Goal: Task Accomplishment & Management: Manage account settings

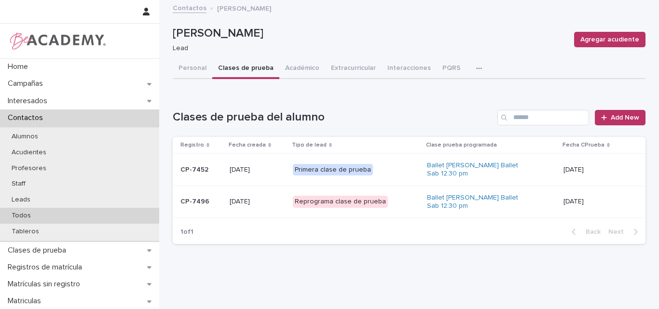
click at [64, 212] on div "Todos" at bounding box center [79, 216] width 159 height 16
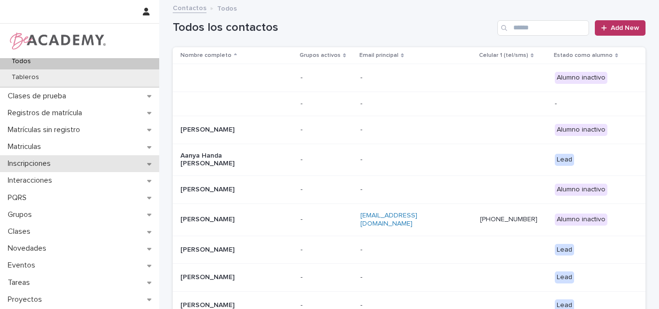
scroll to position [170, 0]
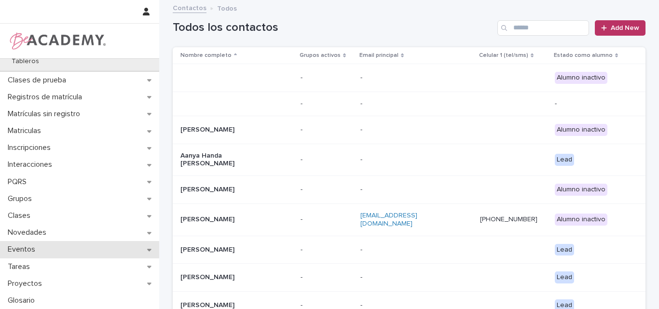
click at [33, 246] on p "Eventos" at bounding box center [23, 249] width 39 height 9
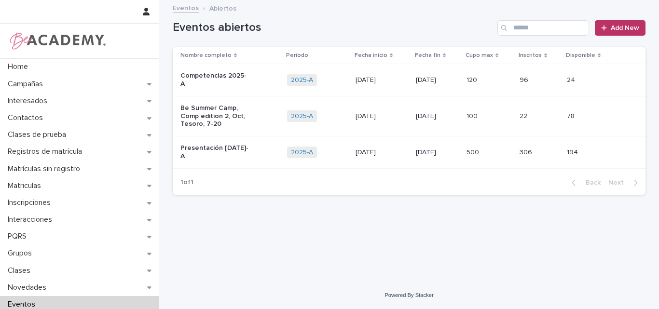
click at [197, 145] on p "Presentación Diciembre 2025-A" at bounding box center [214, 152] width 69 height 16
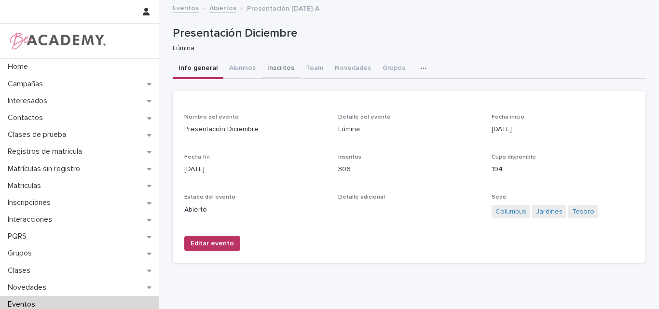
drag, startPoint x: 268, startPoint y: 66, endPoint x: 277, endPoint y: 74, distance: 12.0
click at [269, 66] on button "Inscritos" at bounding box center [281, 69] width 39 height 20
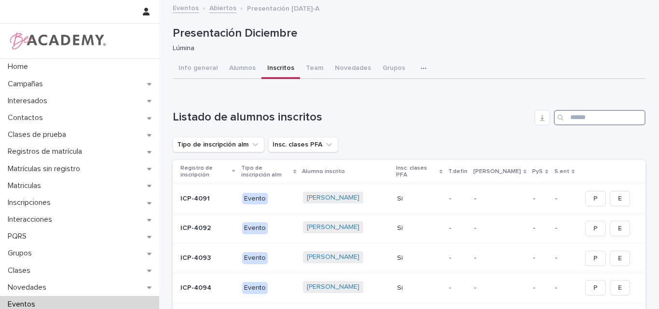
click at [573, 116] on input "Search" at bounding box center [600, 117] width 92 height 15
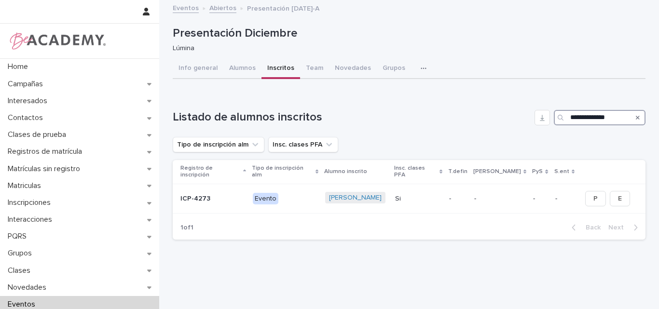
type input "**********"
click at [636, 116] on icon "Search" at bounding box center [638, 118] width 4 height 6
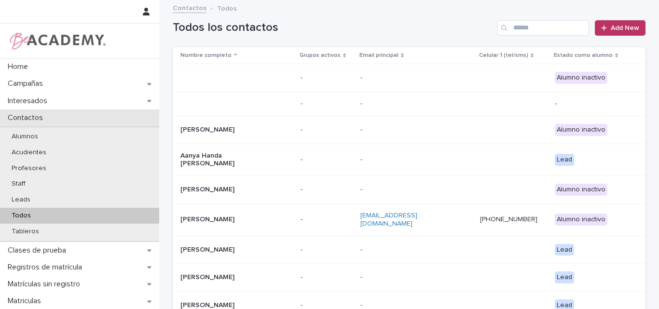
click at [54, 116] on div "Contactos" at bounding box center [79, 118] width 159 height 17
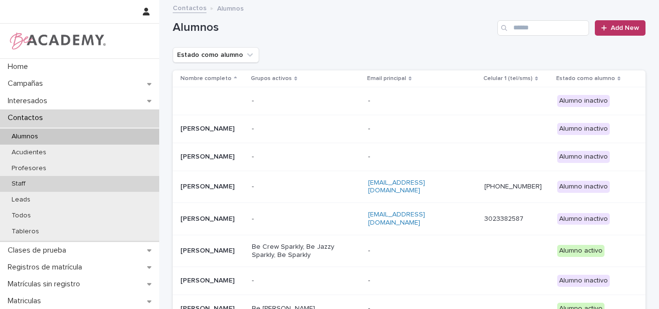
click at [38, 180] on div "Staff" at bounding box center [79, 184] width 159 height 16
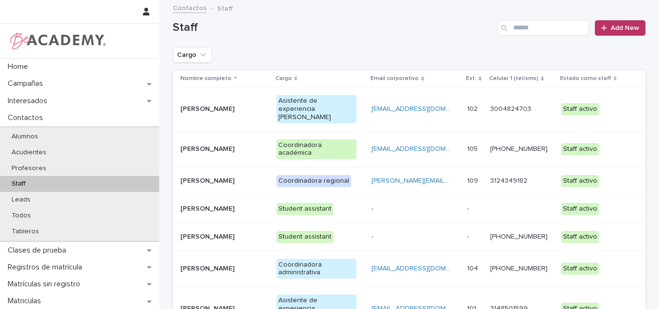
click at [199, 305] on p "Lina Rico Montoya" at bounding box center [220, 309] width 81 height 8
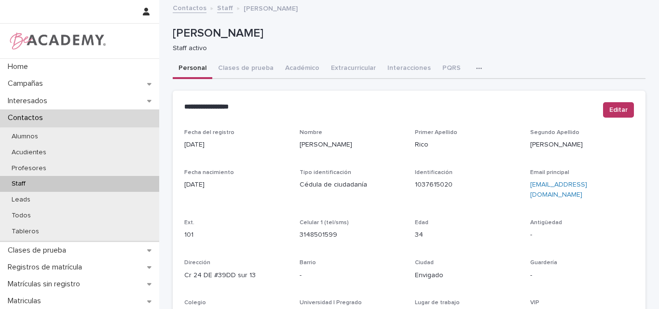
click at [471, 63] on button "button" at bounding box center [481, 68] width 21 height 19
click at [429, 92] on span "Tareas" at bounding box center [428, 93] width 22 height 7
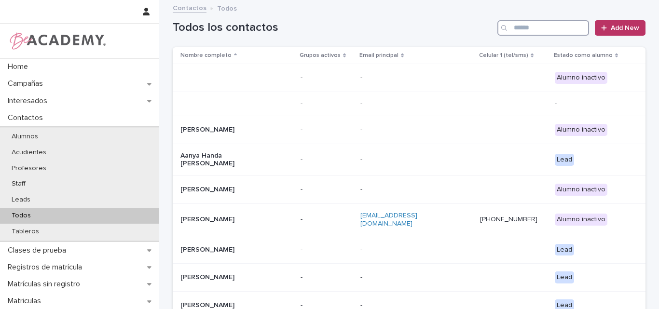
click at [537, 29] on input "Search" at bounding box center [544, 27] width 92 height 15
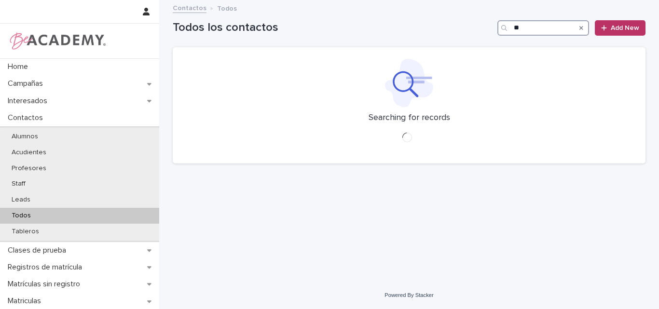
type input "*"
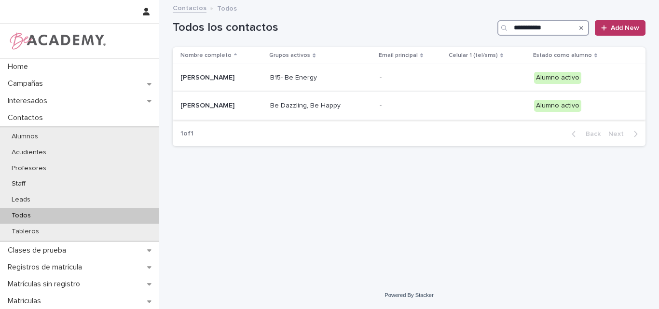
type input "**********"
click at [212, 102] on p "Macarena Vengoechea Gonzalez" at bounding box center [221, 106] width 82 height 8
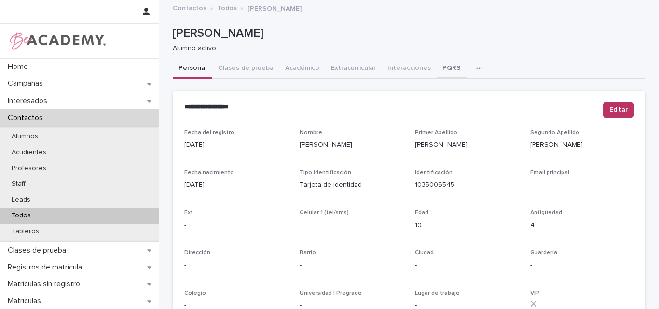
click at [441, 67] on button "PQRS" at bounding box center [452, 69] width 30 height 20
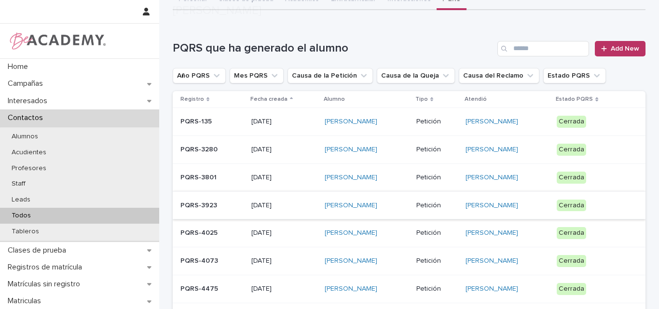
scroll to position [290, 0]
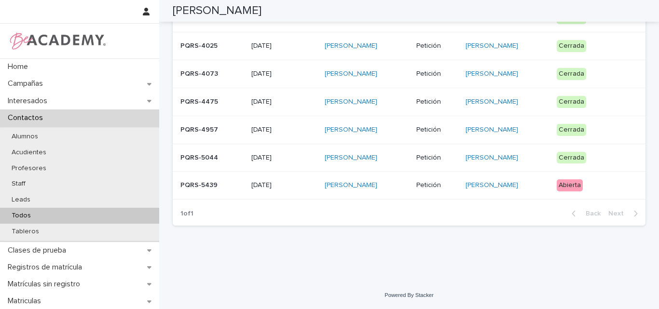
click at [209, 190] on p "PQRS-5439" at bounding box center [211, 185] width 63 height 8
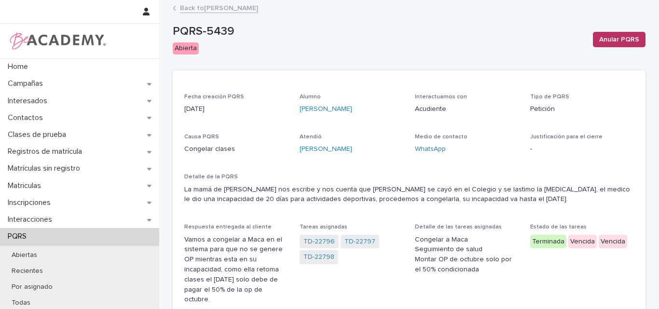
scroll to position [48, 0]
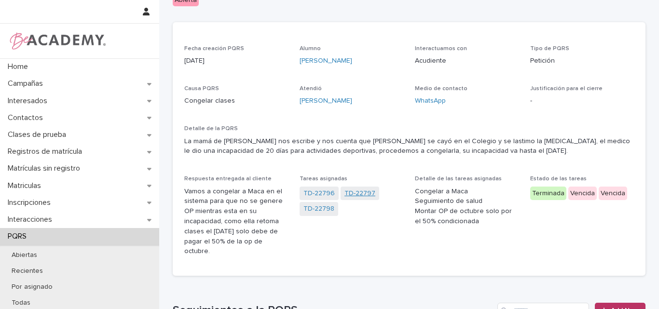
click at [360, 190] on link "TD-22797" at bounding box center [360, 194] width 31 height 10
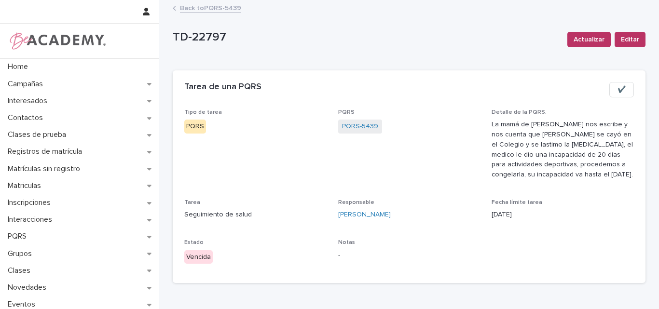
click at [619, 83] on button "✔️" at bounding box center [622, 89] width 25 height 15
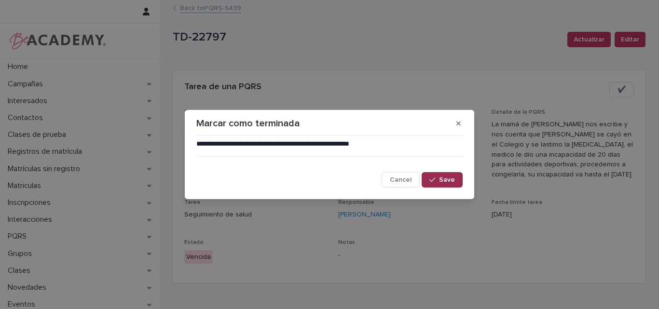
click at [440, 176] on button "Save" at bounding box center [442, 179] width 41 height 15
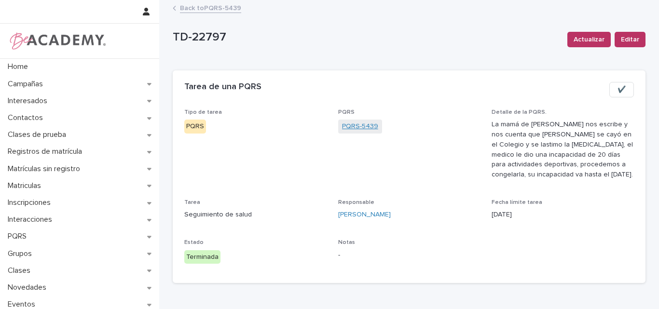
click at [355, 122] on link "PQRS-5439" at bounding box center [360, 127] width 36 height 10
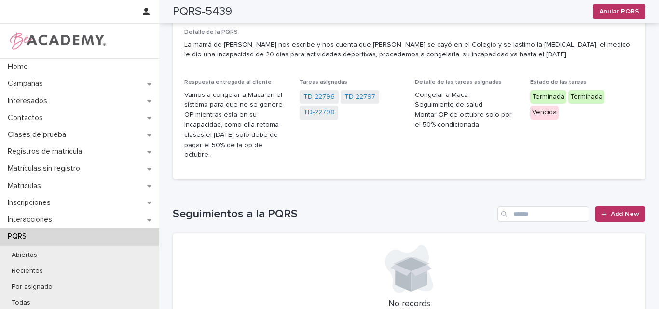
scroll to position [193, 0]
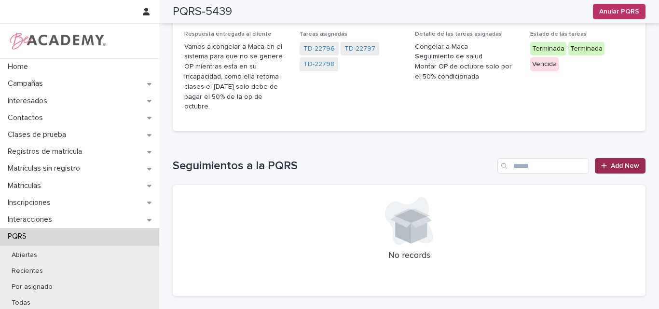
click at [612, 163] on span "Add New" at bounding box center [625, 166] width 28 height 7
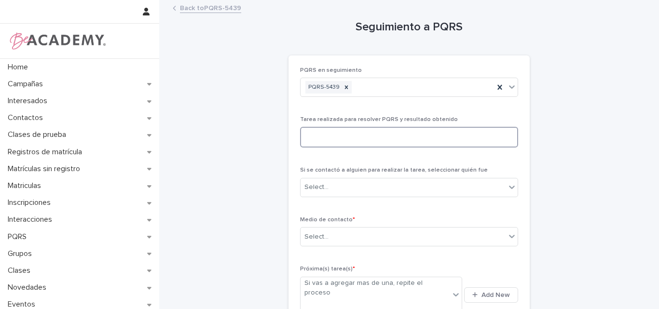
click at [371, 140] on textarea at bounding box center [409, 137] width 218 height 21
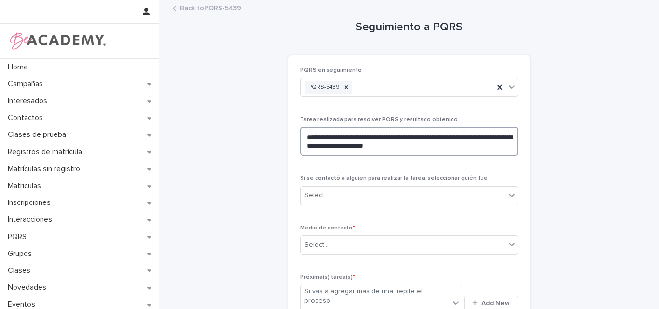
scroll to position [48, 0]
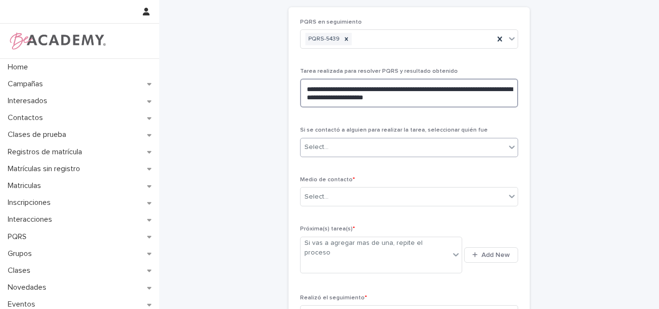
type textarea "**********"
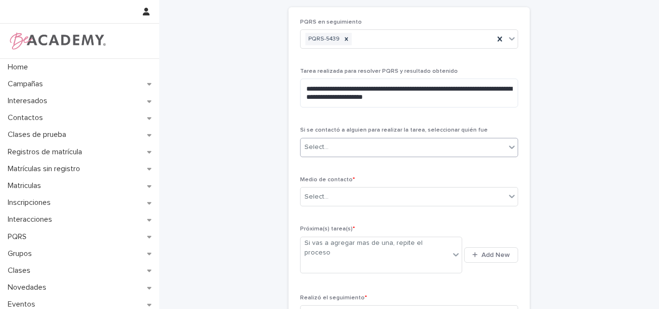
click at [368, 151] on div "Select..." at bounding box center [403, 147] width 205 height 16
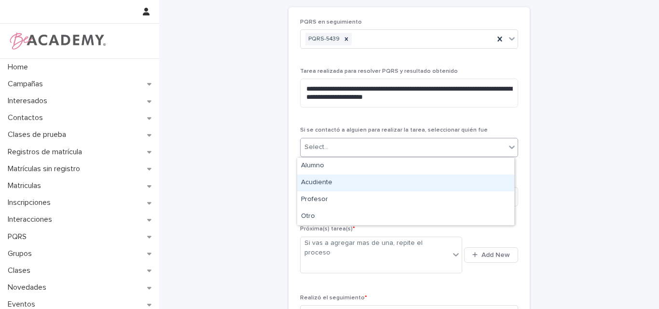
click at [341, 183] on div "Acudiente" at bounding box center [405, 183] width 217 height 17
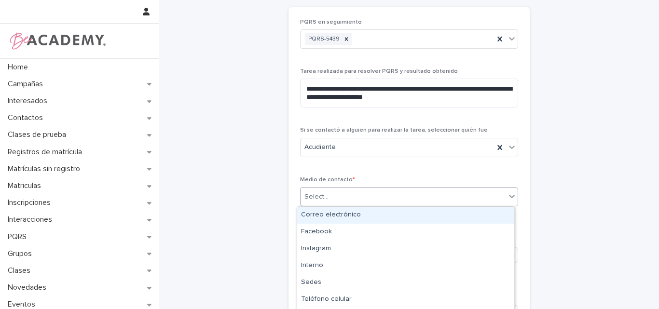
click at [363, 193] on div "Select..." at bounding box center [403, 197] width 205 height 16
type input "*"
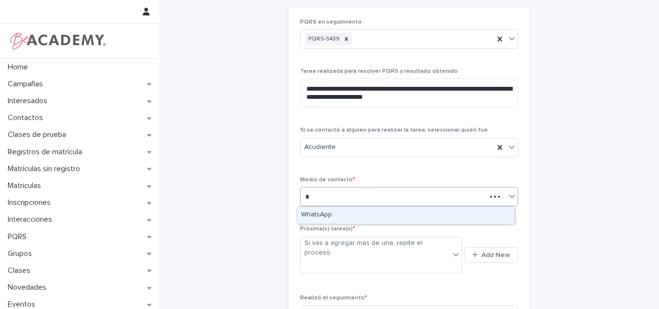
click at [319, 215] on div "WhatsApp" at bounding box center [405, 215] width 217 height 17
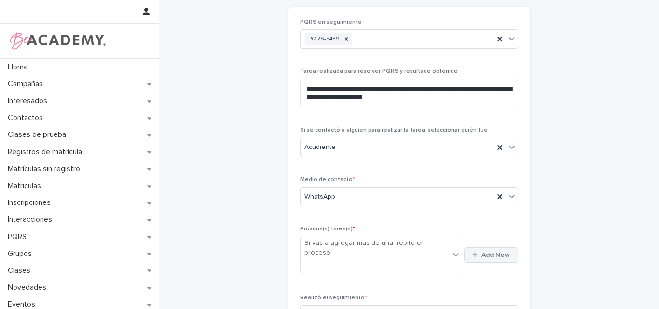
click at [490, 252] on span "Add New" at bounding box center [496, 255] width 28 height 7
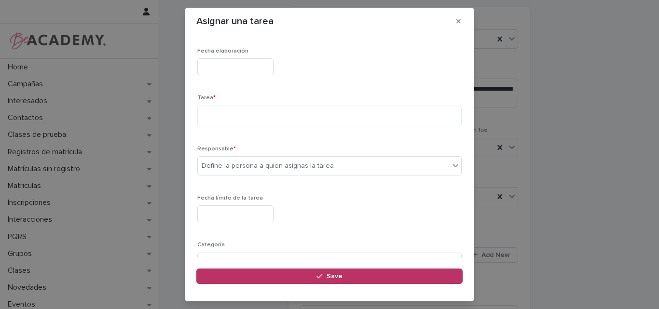
click at [268, 72] on input "text" at bounding box center [235, 66] width 76 height 17
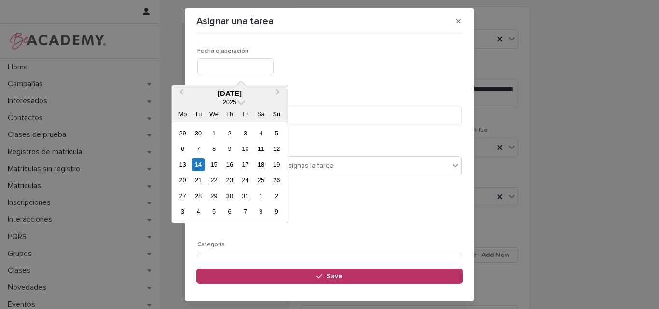
type input "**********"
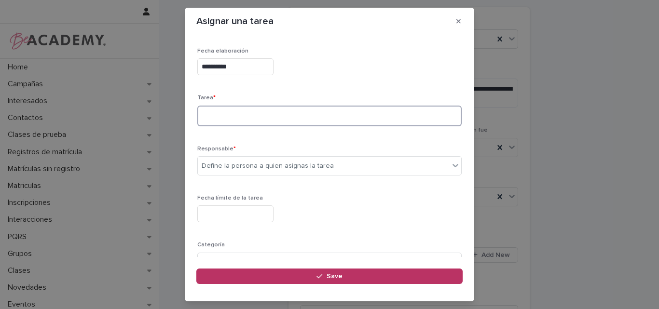
click at [263, 112] on textarea at bounding box center [329, 116] width 264 height 21
type textarea "*"
type textarea "**********"
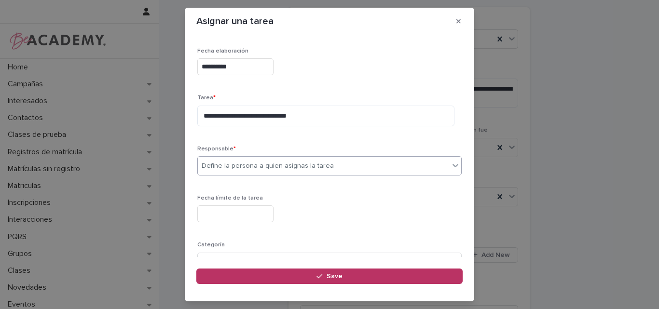
click at [274, 162] on div "Define la persona a quien asignas la tarea" at bounding box center [268, 166] width 132 height 10
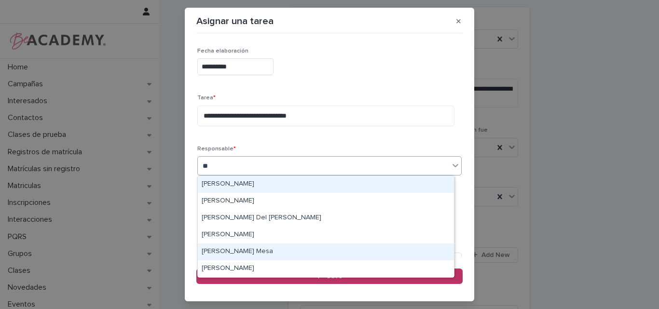
type input "***"
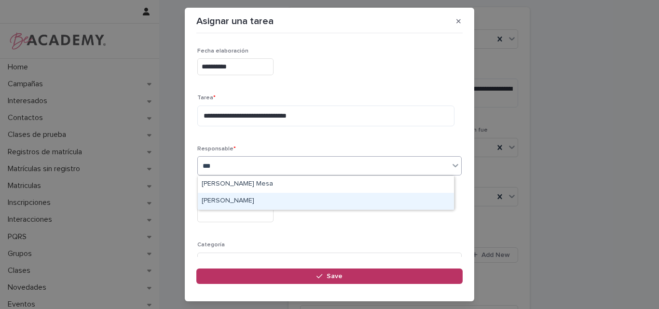
click at [256, 203] on div "Sara Velez Henao" at bounding box center [326, 201] width 256 height 17
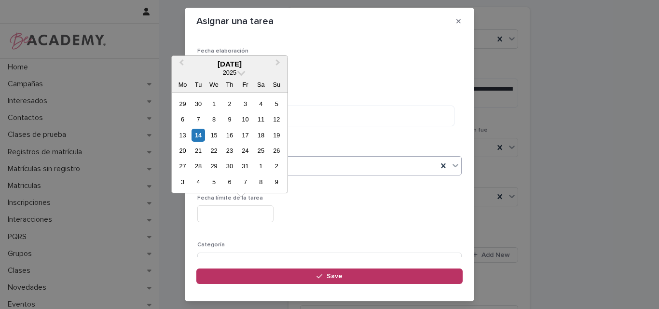
click at [232, 214] on input "text" at bounding box center [235, 214] width 76 height 17
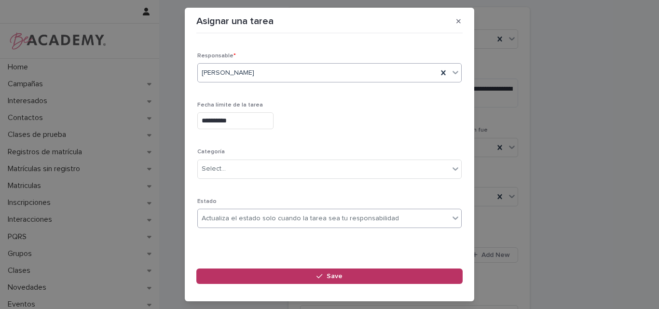
scroll to position [94, 0]
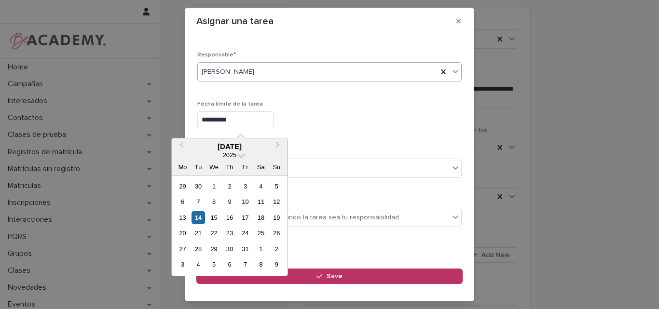
click at [250, 115] on input "**********" at bounding box center [235, 119] width 76 height 17
click at [180, 229] on div "20" at bounding box center [182, 233] width 13 height 13
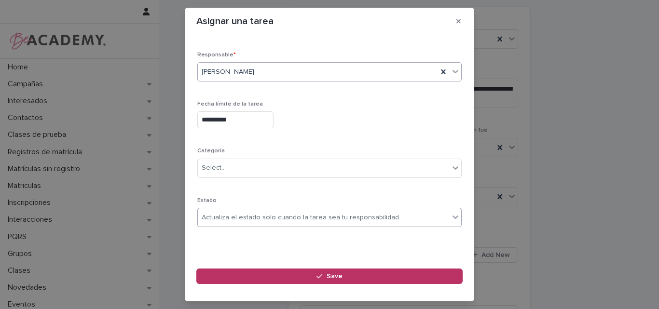
type input "**********"
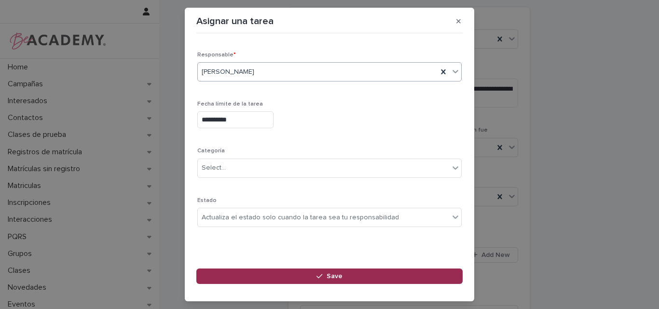
click at [332, 274] on span "Save" at bounding box center [335, 276] width 16 height 7
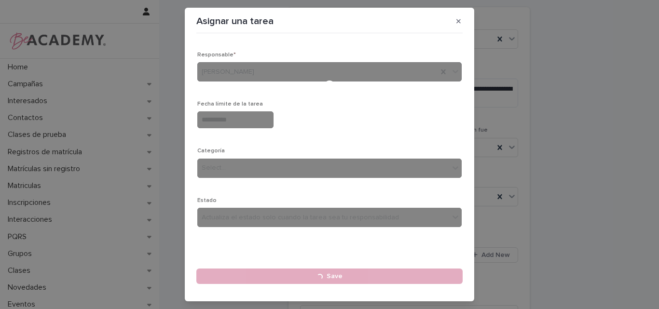
type input "**********"
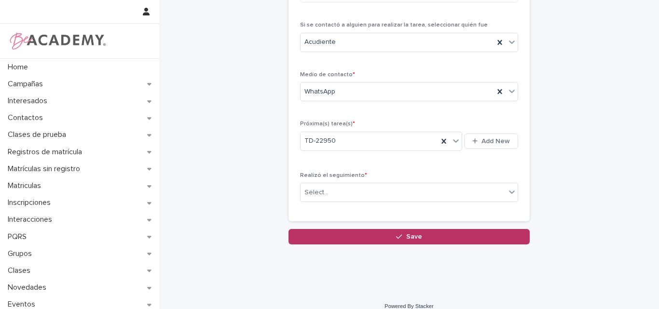
scroll to position [165, 0]
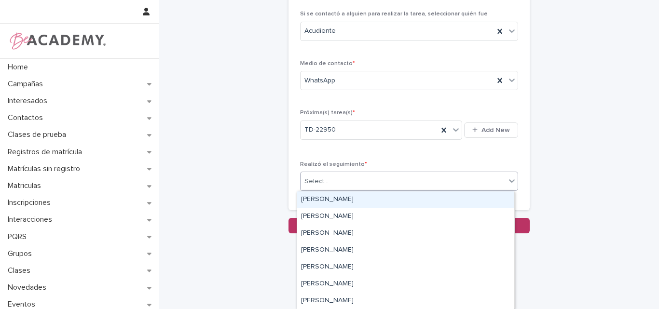
click at [343, 179] on div "Select..." at bounding box center [403, 182] width 205 height 16
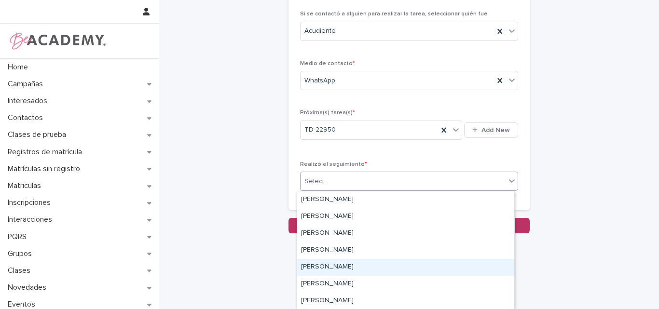
click at [325, 266] on div "Lina Rico Montoya" at bounding box center [405, 267] width 217 height 17
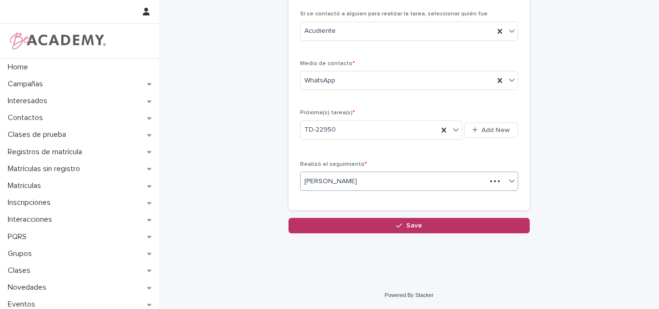
click at [400, 215] on div "**********" at bounding box center [409, 54] width 241 height 327
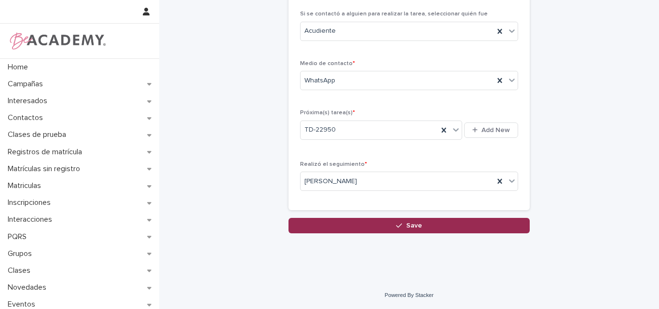
click at [402, 221] on button "Save" at bounding box center [409, 225] width 241 height 15
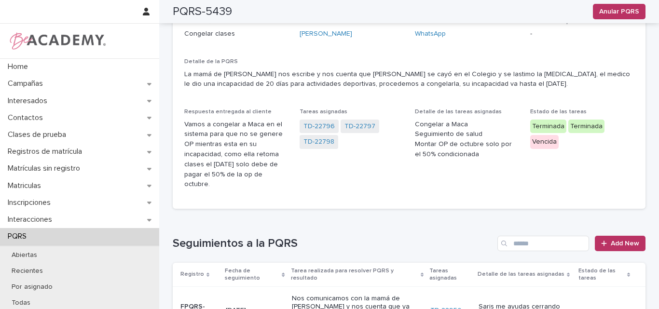
scroll to position [105, 0]
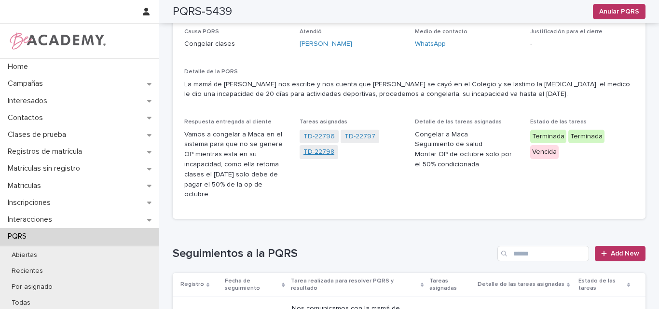
click at [309, 151] on link "TD-22798" at bounding box center [319, 152] width 31 height 10
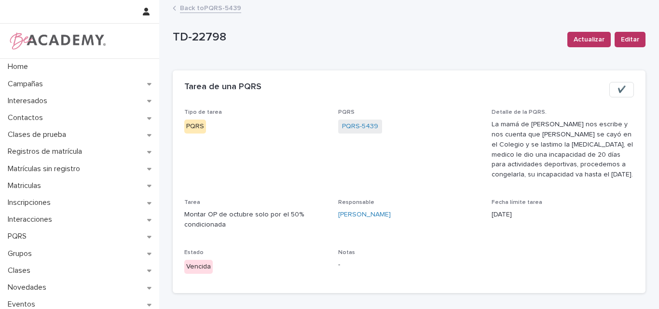
click at [618, 88] on span "✔️" at bounding box center [622, 90] width 8 height 10
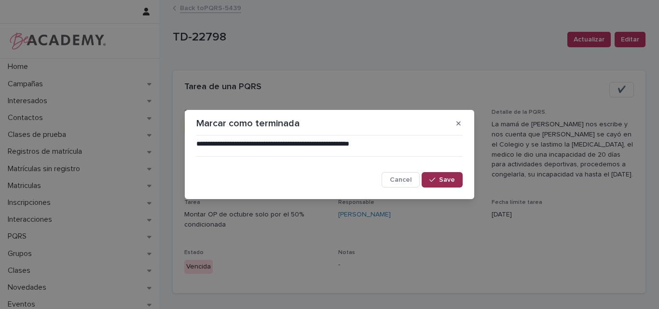
drag, startPoint x: 448, startPoint y: 179, endPoint x: 457, endPoint y: 176, distance: 10.2
click at [448, 179] on span "Save" at bounding box center [447, 180] width 16 height 7
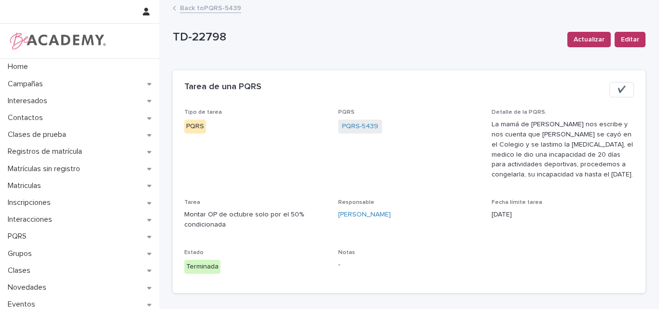
click at [220, 8] on link "Back to PQRS-5439" at bounding box center [210, 7] width 61 height 11
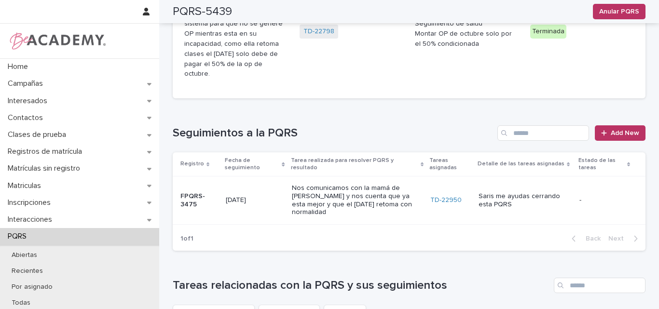
scroll to position [241, 0]
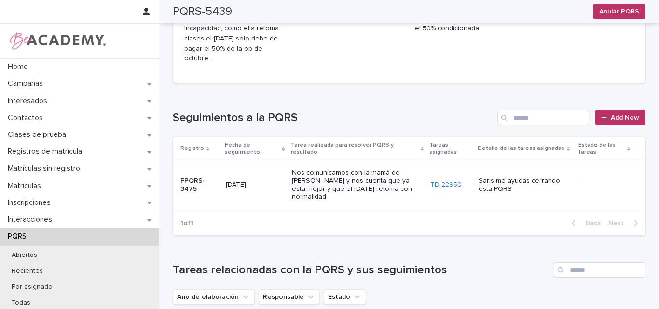
click at [354, 170] on p "Nos comunicamos con la mamá de Macarena y nos cuenta que ya esta mejor y que el…" at bounding box center [357, 185] width 131 height 32
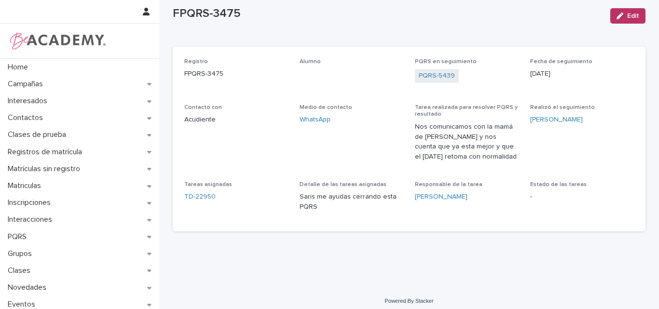
scroll to position [29, 0]
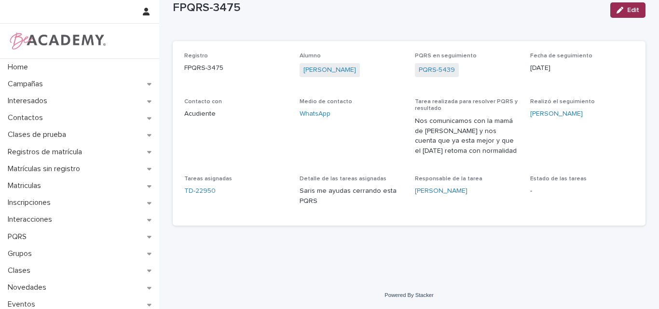
click at [619, 8] on icon "button" at bounding box center [620, 10] width 7 height 7
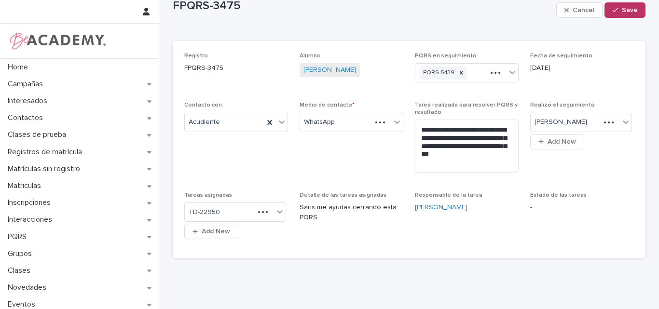
scroll to position [34, 0]
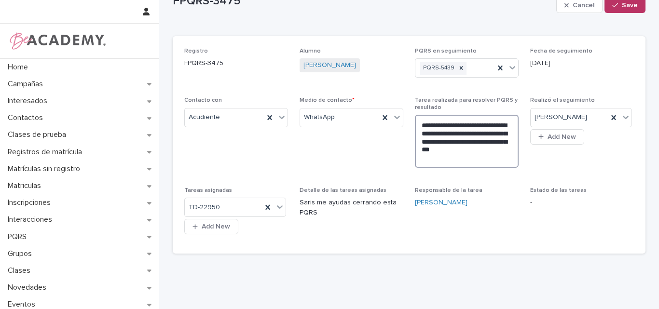
click at [465, 159] on textarea "**********" at bounding box center [467, 141] width 104 height 53
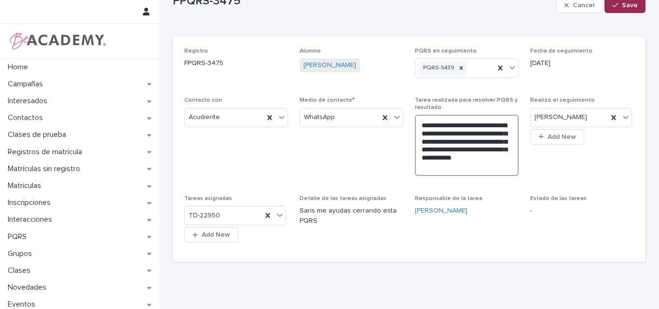
type textarea "**********"
click at [622, 2] on span "Save" at bounding box center [630, 5] width 16 height 7
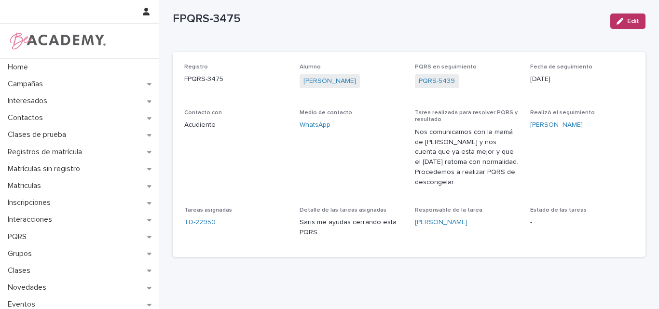
scroll to position [0, 0]
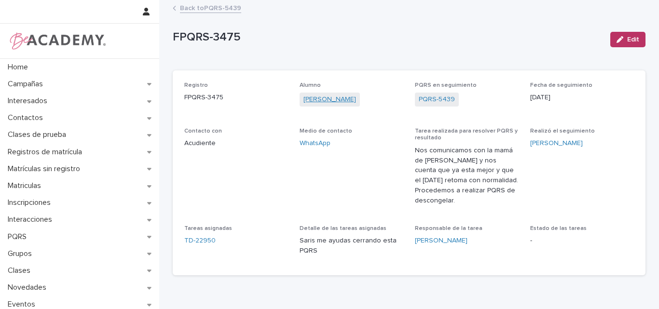
click at [327, 98] on link "Macarena Vengoechea Gonzalez" at bounding box center [330, 100] width 53 height 10
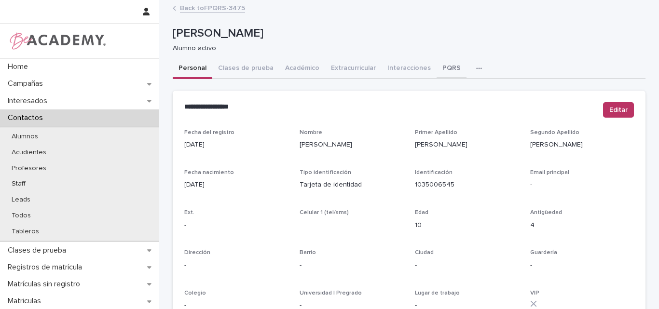
drag, startPoint x: 441, startPoint y: 66, endPoint x: 443, endPoint y: 72, distance: 7.2
click at [443, 65] on button "PQRS" at bounding box center [452, 69] width 30 height 20
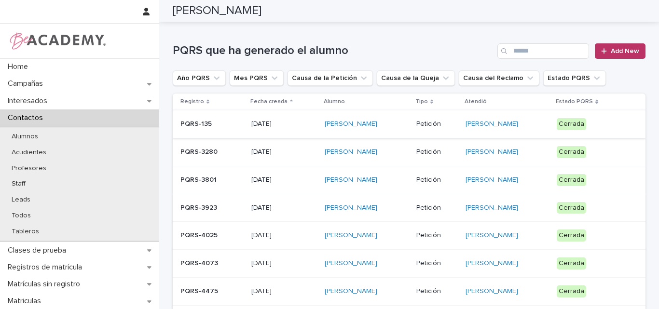
scroll to position [48, 0]
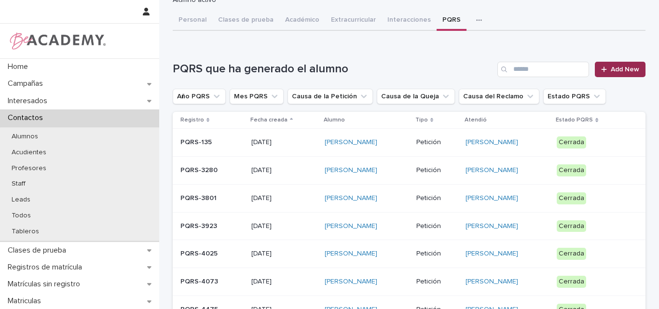
click at [631, 65] on link "Add New" at bounding box center [620, 69] width 51 height 15
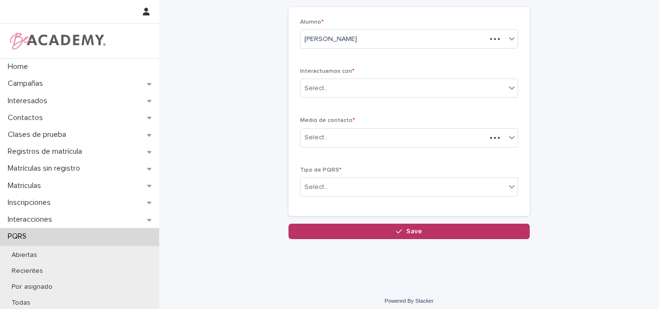
scroll to position [49, 0]
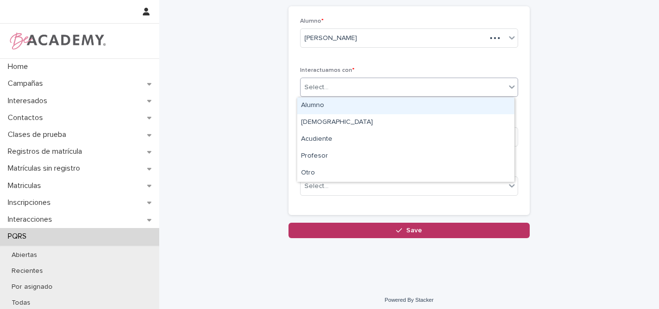
click at [368, 84] on div "Select..." at bounding box center [403, 88] width 205 height 16
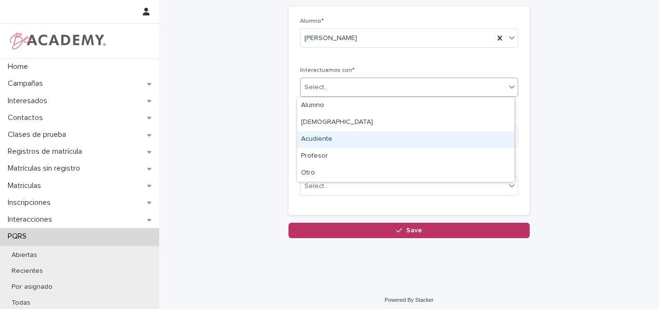
click at [325, 139] on div "Acudiente" at bounding box center [405, 139] width 217 height 17
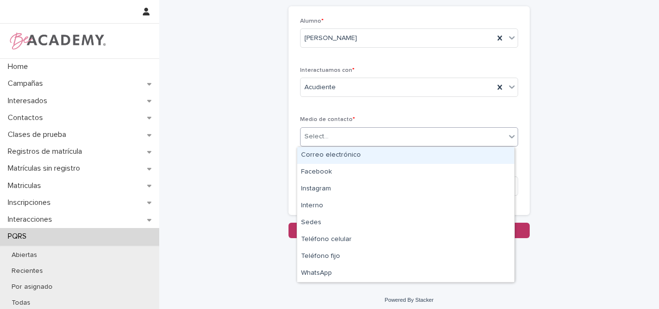
click at [318, 137] on div "Select..." at bounding box center [317, 137] width 24 height 10
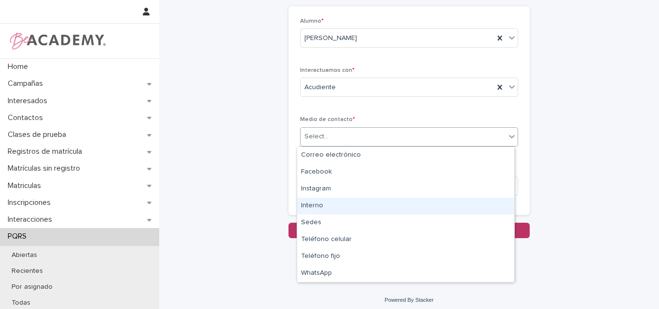
type input "*"
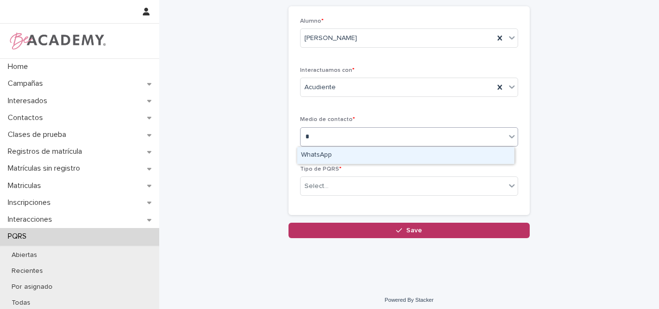
click at [319, 155] on div "WhatsApp" at bounding box center [405, 155] width 217 height 17
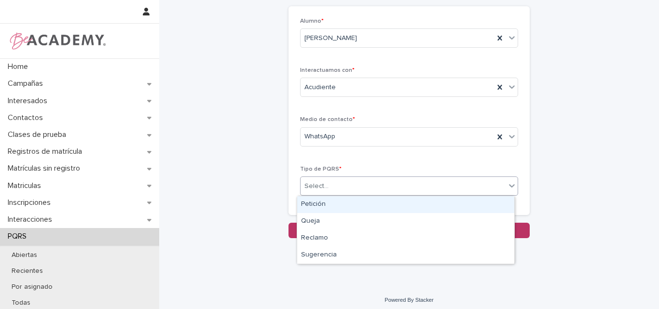
click at [330, 186] on div "Select..." at bounding box center [403, 187] width 205 height 16
click at [330, 204] on div "Petición" at bounding box center [405, 204] width 217 height 17
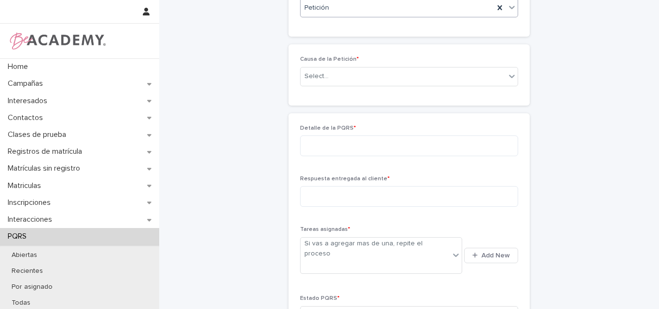
scroll to position [219, 0]
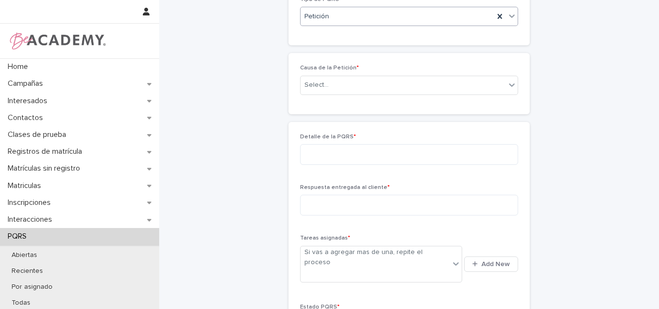
click at [338, 74] on div "Causa de la Petición * Select..." at bounding box center [409, 84] width 218 height 38
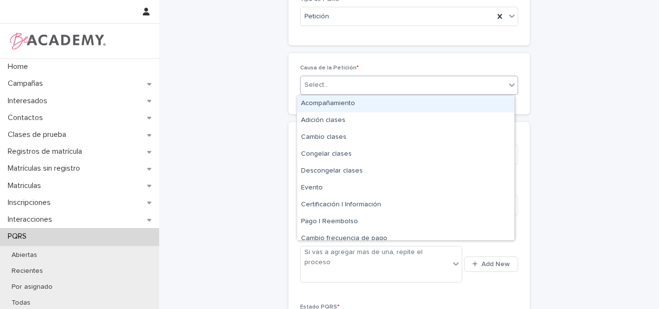
click at [336, 83] on div "Select..." at bounding box center [403, 85] width 205 height 16
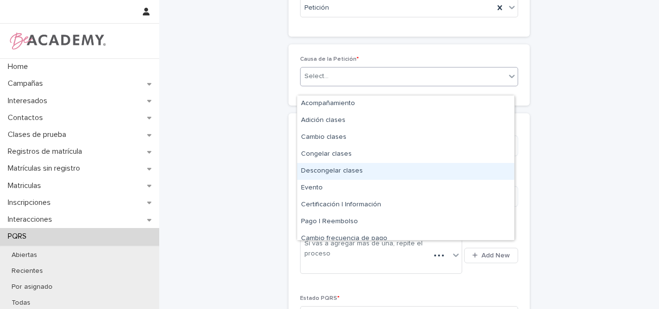
click at [325, 171] on div "Descongelar clases" at bounding box center [405, 171] width 217 height 17
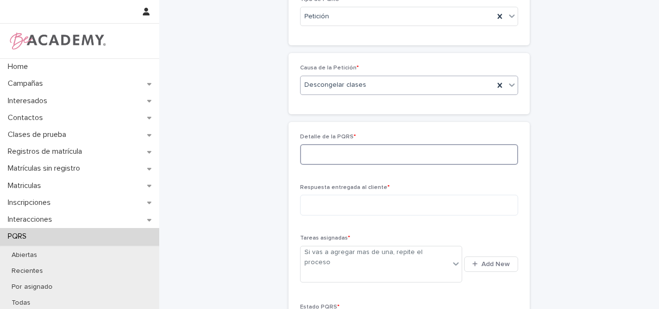
click at [337, 151] on textarea at bounding box center [409, 154] width 218 height 21
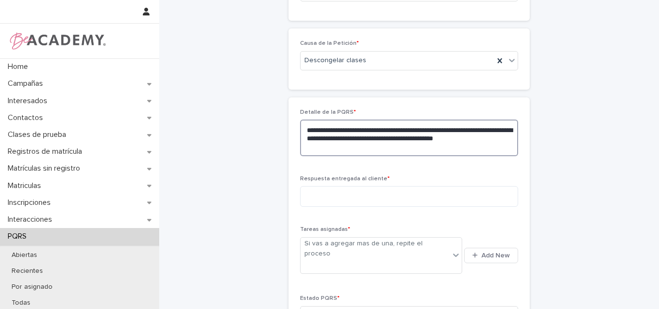
scroll to position [267, 0]
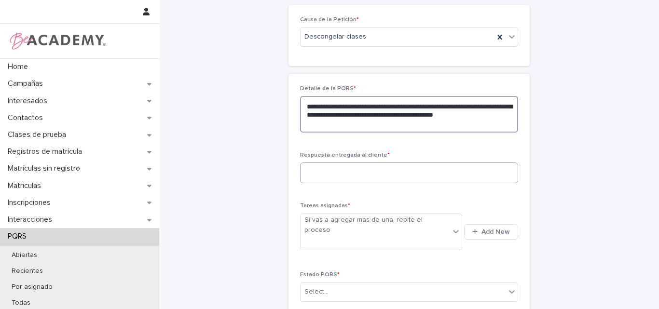
type textarea "**********"
click at [334, 173] on textarea at bounding box center [409, 173] width 218 height 21
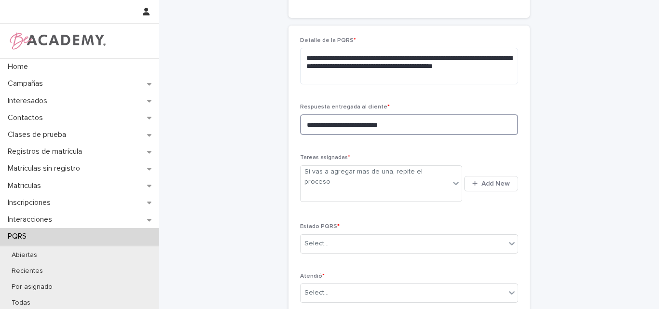
scroll to position [364, 0]
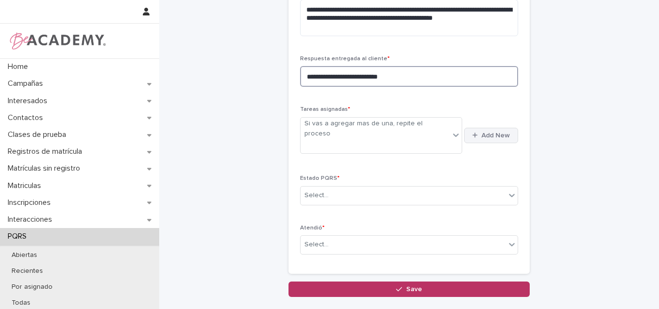
type textarea "**********"
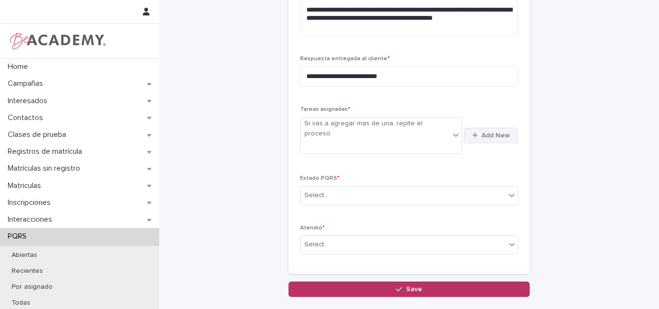
click at [476, 128] on button "Add New" at bounding box center [491, 135] width 54 height 15
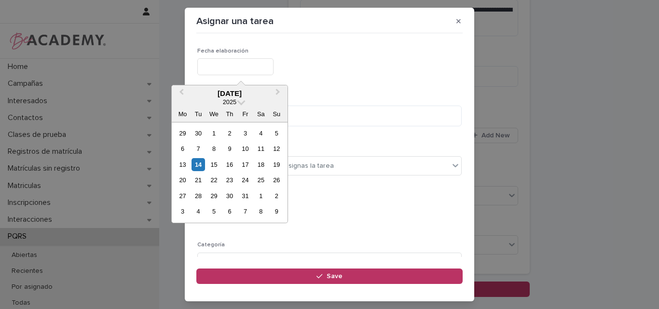
click at [230, 59] on input "text" at bounding box center [235, 66] width 76 height 17
type input "**********"
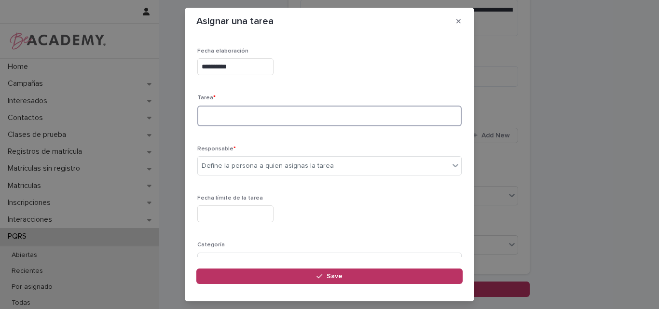
click at [227, 114] on textarea at bounding box center [329, 116] width 264 height 21
type textarea "**********"
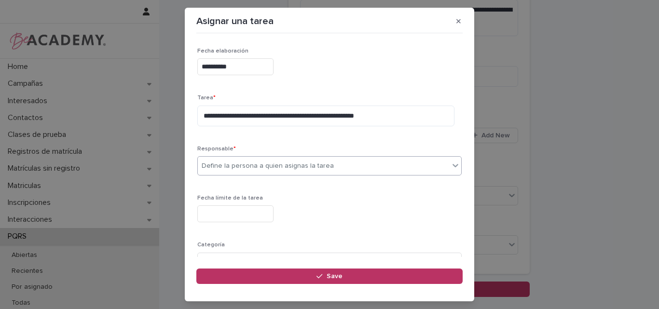
click at [310, 167] on div "Define la persona a quien asignas la tarea" at bounding box center [268, 166] width 132 height 10
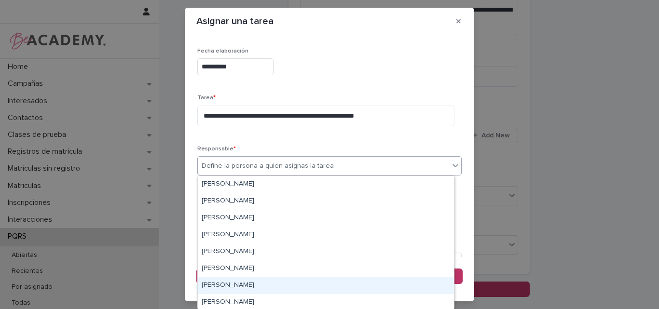
click at [211, 284] on div "Lina Rico Montoya" at bounding box center [326, 285] width 256 height 17
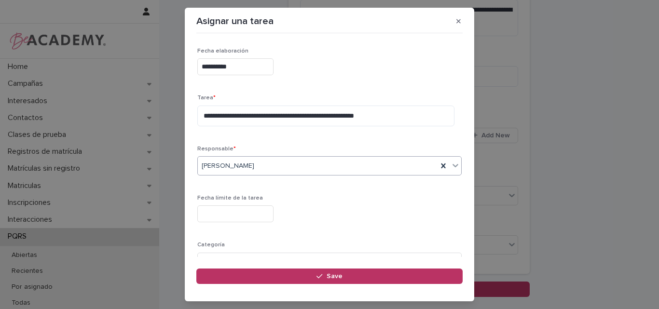
scroll to position [48, 0]
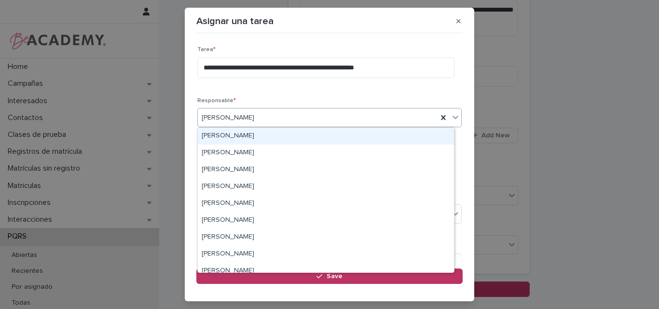
drag, startPoint x: 273, startPoint y: 114, endPoint x: 295, endPoint y: 115, distance: 22.2
click at [274, 114] on div "Lina Rico Montoya" at bounding box center [318, 118] width 240 height 16
click at [439, 116] on icon at bounding box center [444, 118] width 10 height 10
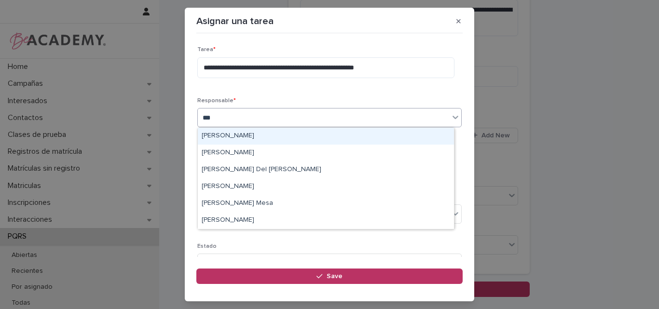
type input "****"
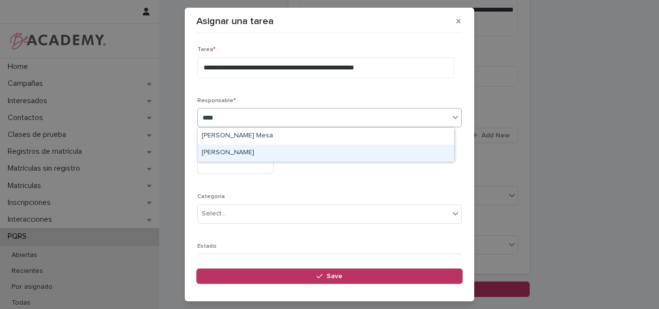
click at [263, 153] on div "Sara Velez Henao" at bounding box center [326, 153] width 256 height 17
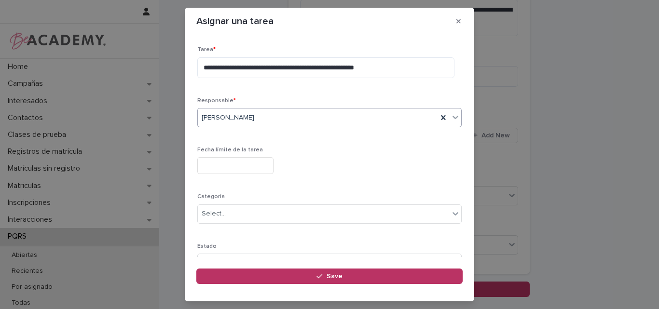
click at [259, 163] on input "text" at bounding box center [235, 165] width 76 height 17
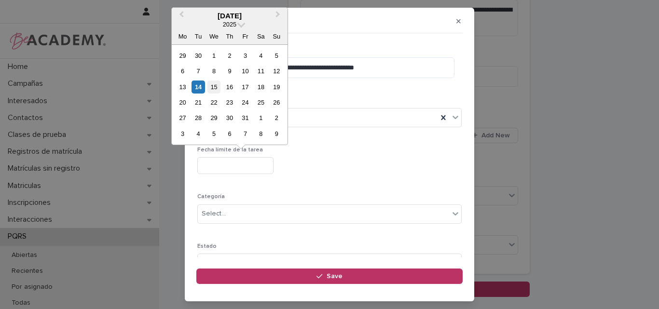
click at [211, 83] on div "15" at bounding box center [214, 87] width 13 height 13
type input "**********"
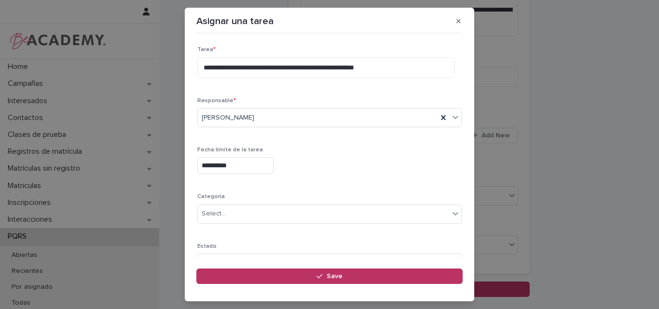
scroll to position [94, 0]
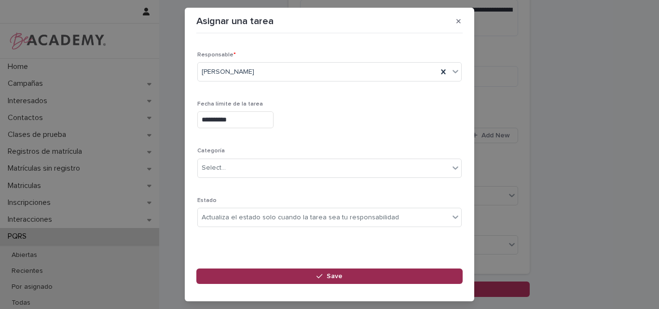
click at [316, 277] on button "Save" at bounding box center [329, 276] width 266 height 15
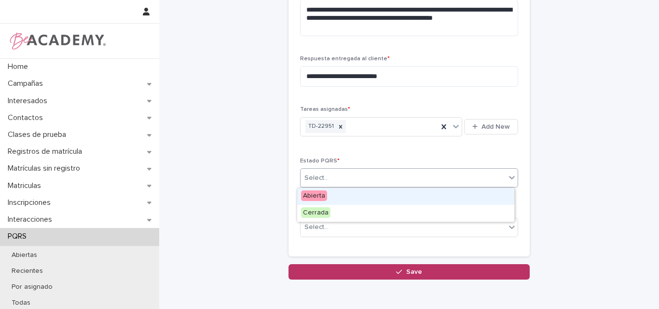
click at [347, 176] on div "Select..." at bounding box center [403, 178] width 205 height 16
click at [324, 198] on span "Abierta" at bounding box center [314, 196] width 26 height 11
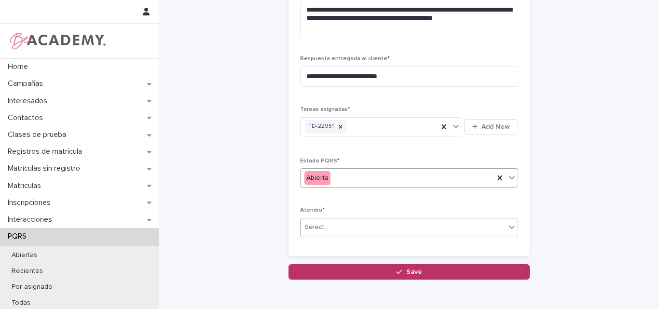
click at [331, 225] on div "Select..." at bounding box center [403, 228] width 205 height 16
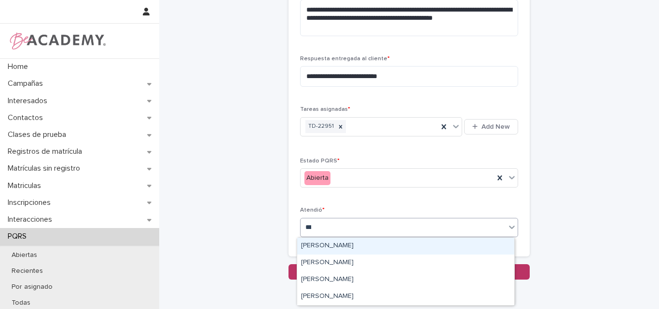
type input "****"
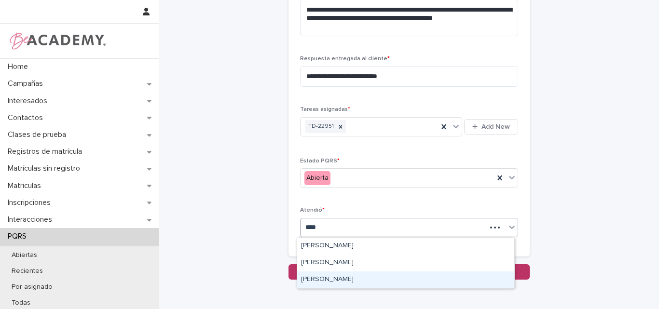
drag, startPoint x: 340, startPoint y: 277, endPoint x: 349, endPoint y: 276, distance: 9.2
click at [362, 278] on div "Lina Rico Montoya" at bounding box center [405, 280] width 217 height 17
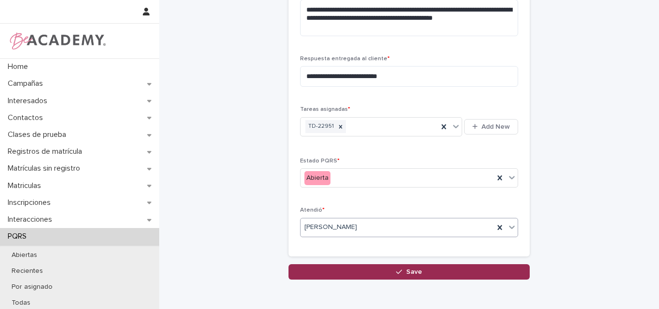
click at [409, 271] on span "Save" at bounding box center [414, 272] width 16 height 7
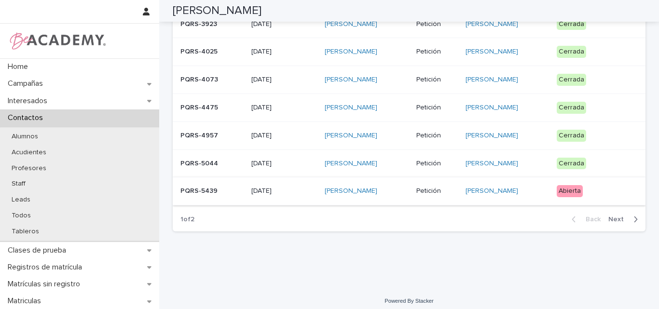
scroll to position [299, 0]
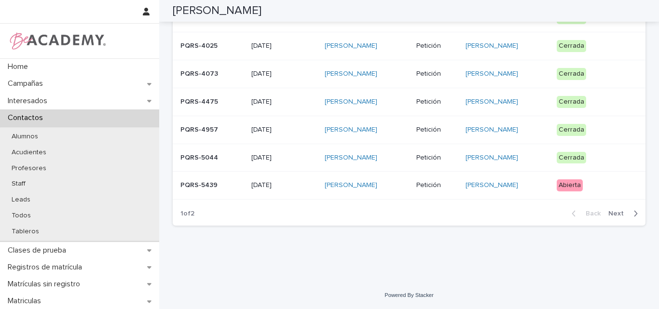
click at [615, 214] on span "Next" at bounding box center [619, 213] width 21 height 7
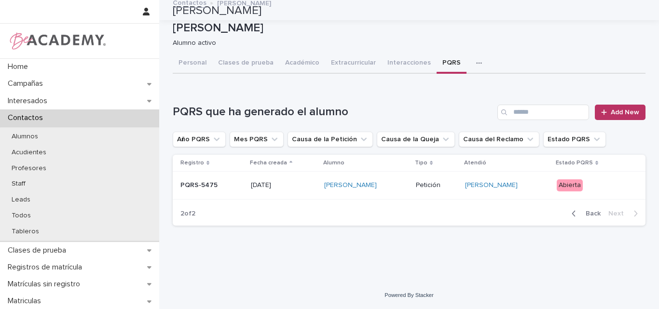
scroll to position [10, 0]
click at [208, 187] on p "PQRS-5475" at bounding box center [211, 185] width 63 height 8
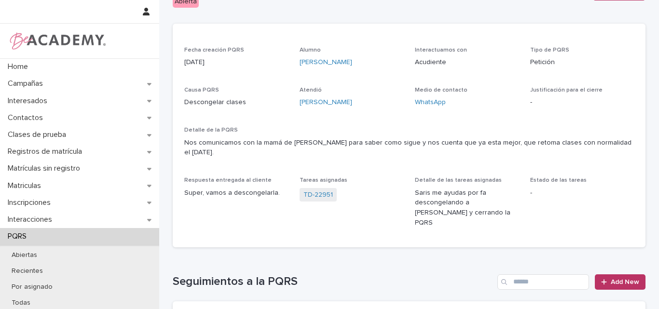
scroll to position [48, 0]
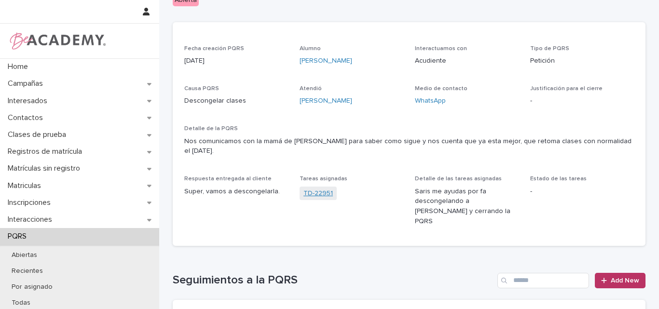
click at [319, 189] on link "TD-22951" at bounding box center [318, 194] width 29 height 10
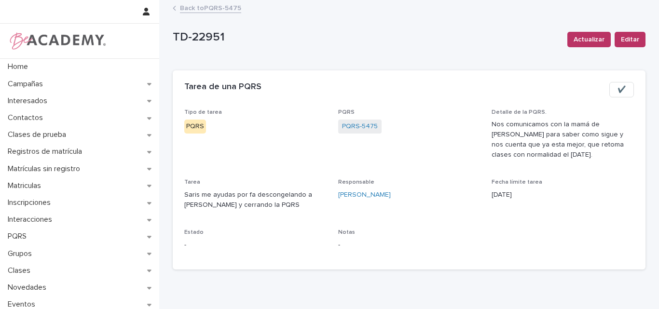
click at [195, 12] on link "Back to PQRS-5475" at bounding box center [210, 7] width 61 height 11
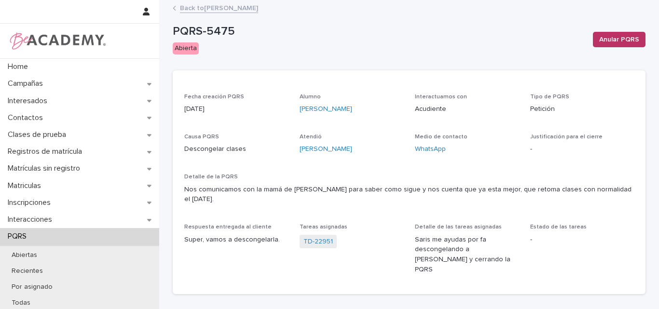
click at [207, 10] on link "Back to Macarena Vengoechea Gonzalez" at bounding box center [219, 7] width 78 height 11
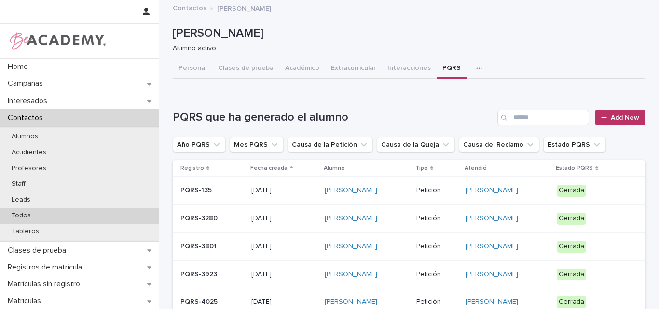
click at [30, 217] on p "Todos" at bounding box center [21, 216] width 35 height 8
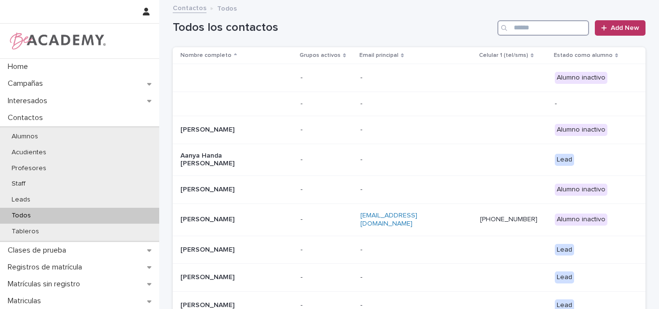
click at [551, 28] on input "Search" at bounding box center [544, 27] width 92 height 15
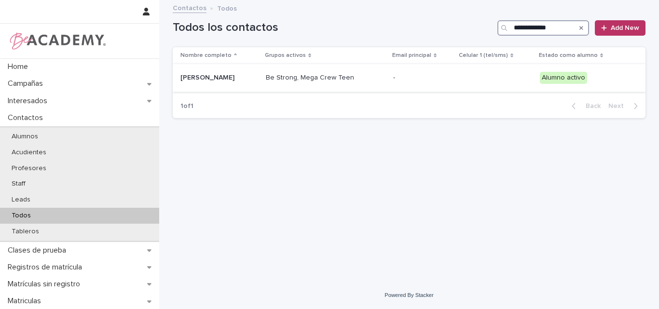
type input "**********"
click at [236, 82] on p "Mariana Uribe Goez" at bounding box center [219, 78] width 78 height 8
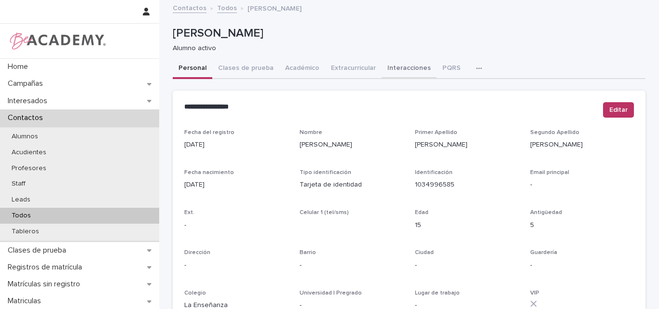
click at [401, 69] on button "Interacciones" at bounding box center [409, 69] width 55 height 20
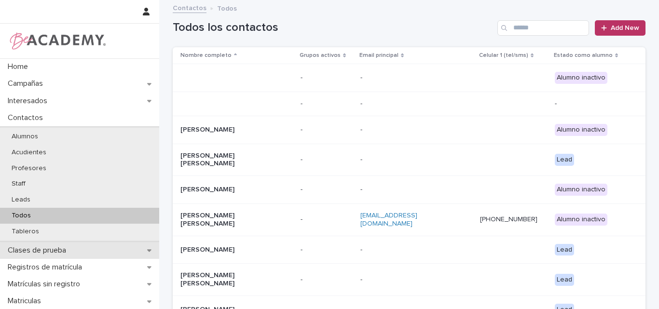
click at [64, 251] on p "Clases de prueba" at bounding box center [39, 250] width 70 height 9
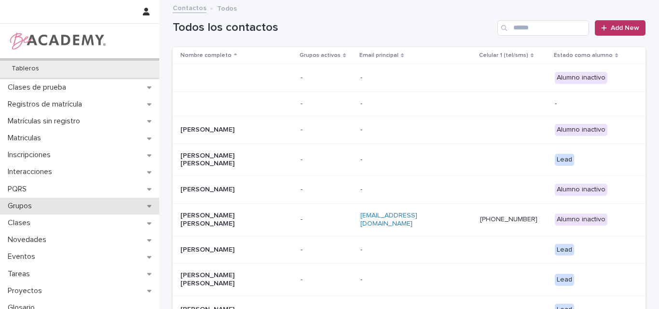
scroll to position [170, 0]
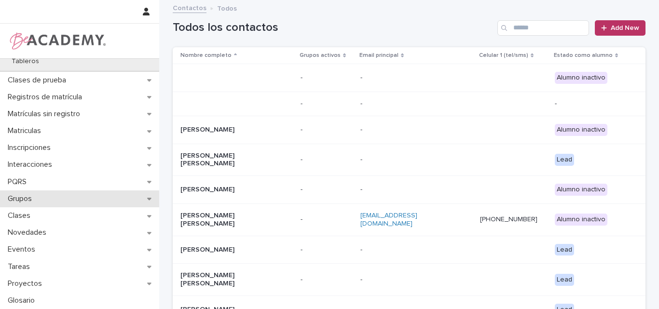
click at [53, 202] on div "Grupos" at bounding box center [79, 199] width 159 height 17
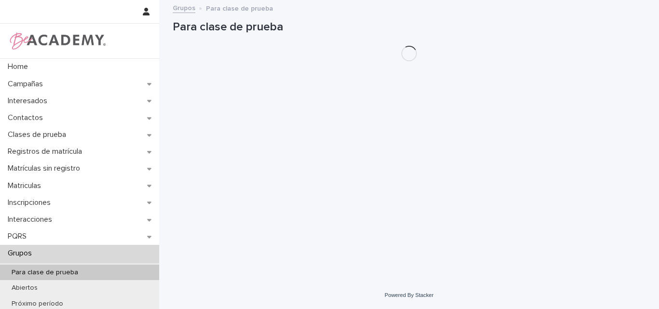
click at [87, 272] on div "Para clase de prueba" at bounding box center [79, 273] width 159 height 16
